Goal: Task Accomplishment & Management: Complete application form

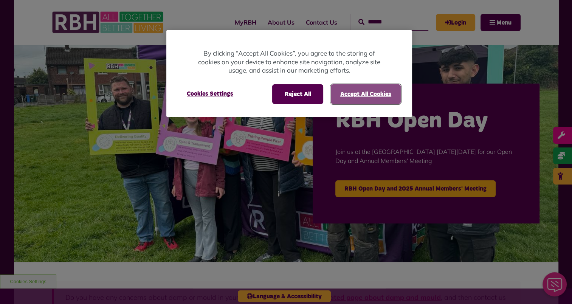
click at [364, 97] on button "Accept All Cookies" at bounding box center [366, 94] width 70 height 20
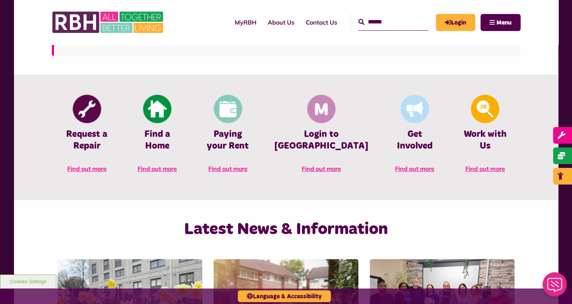
scroll to position [315, 0]
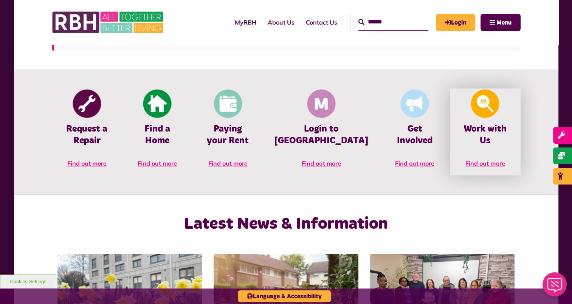
click at [496, 118] on link "Work with Us Find out more" at bounding box center [485, 131] width 70 height 87
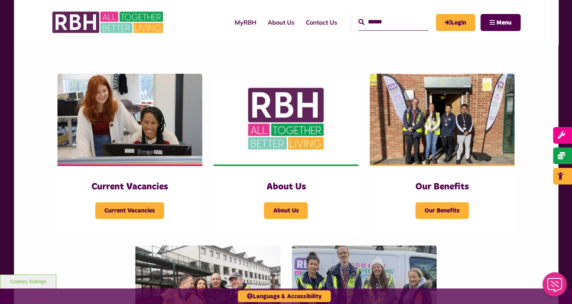
scroll to position [129, 0]
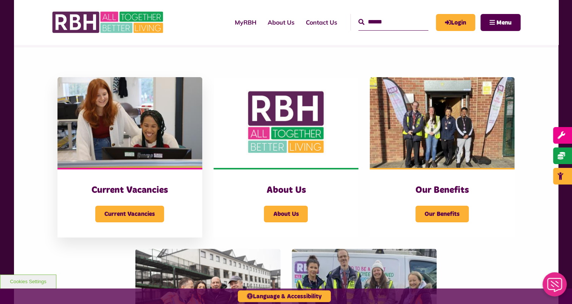
click at [173, 173] on div "Current Vacancies Current Vacancies" at bounding box center [129, 203] width 145 height 70
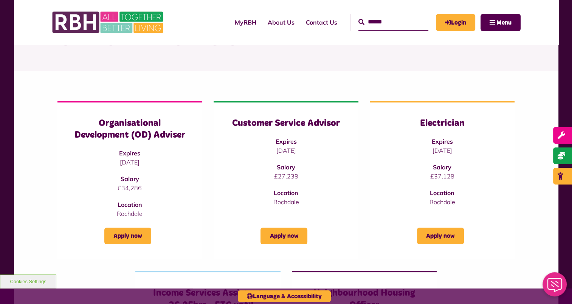
scroll to position [51, 0]
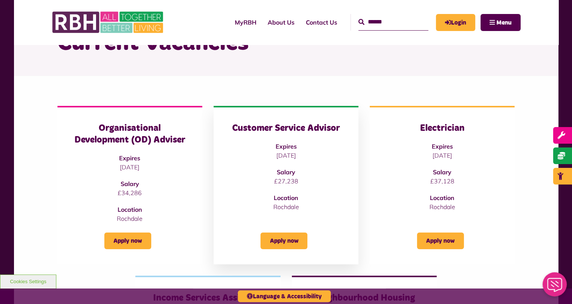
click at [283, 186] on div "Customer Service Advisor Expires [DATE] Salary £27,238 Location [GEOGRAPHIC_DAT…" at bounding box center [286, 166] width 114 height 89
click at [275, 237] on link "Apply now" at bounding box center [283, 240] width 47 height 17
